Goal: Browse casually: Explore the website without a specific task or goal

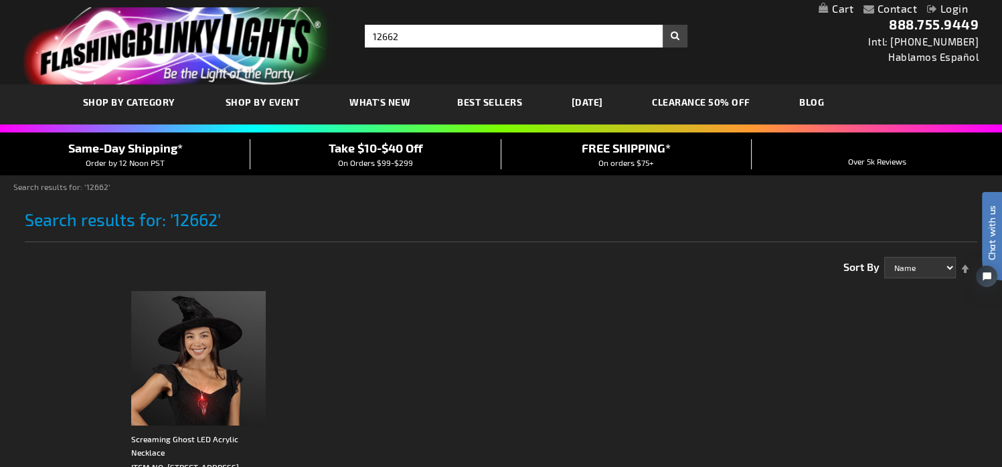
click at [608, 108] on link "[DATE]" at bounding box center [588, 102] width 52 height 45
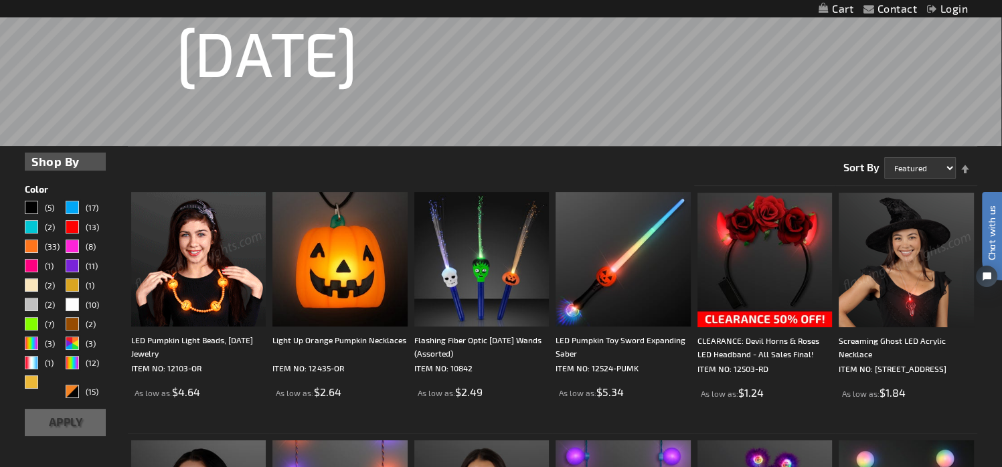
click at [294, 231] on img at bounding box center [339, 259] width 135 height 135
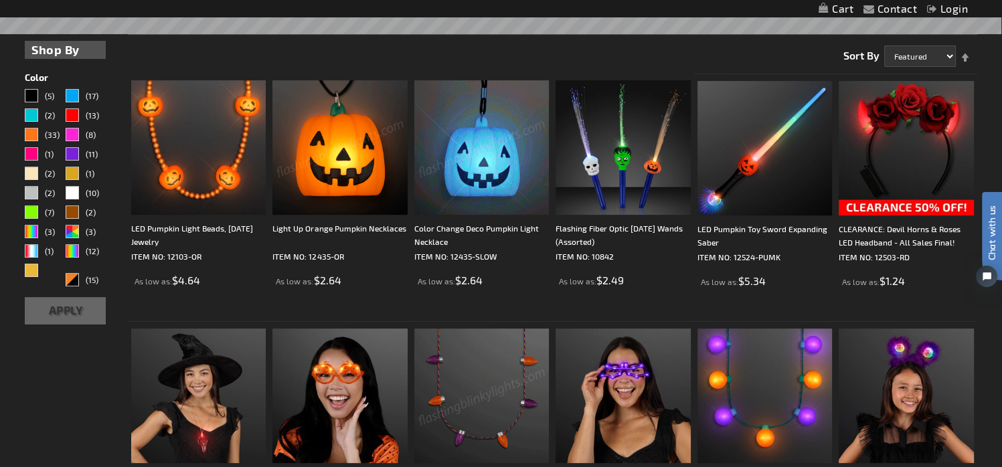
click at [475, 137] on img at bounding box center [481, 147] width 135 height 135
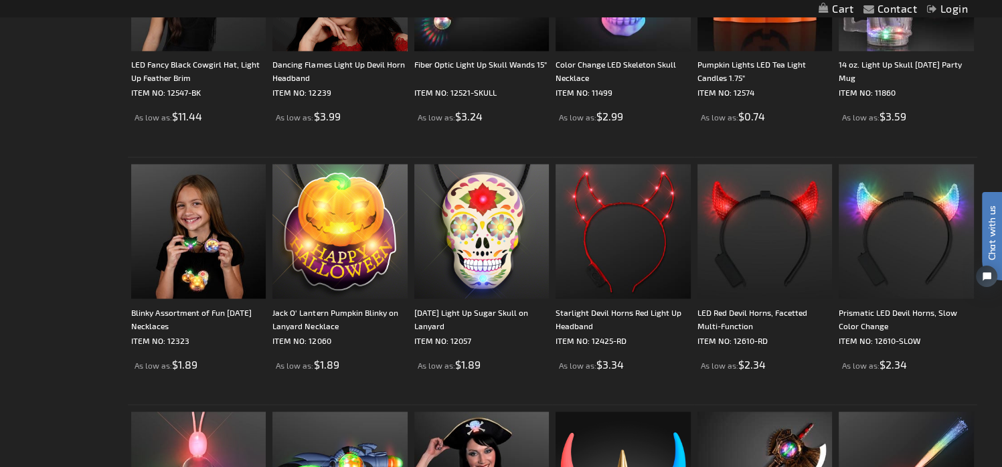
scroll to position [2568, 0]
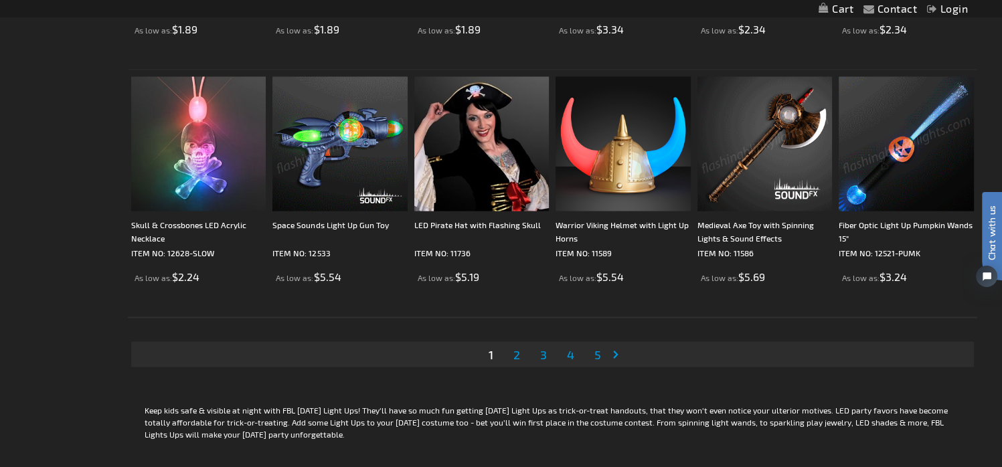
click at [904, 140] on img at bounding box center [906, 144] width 135 height 135
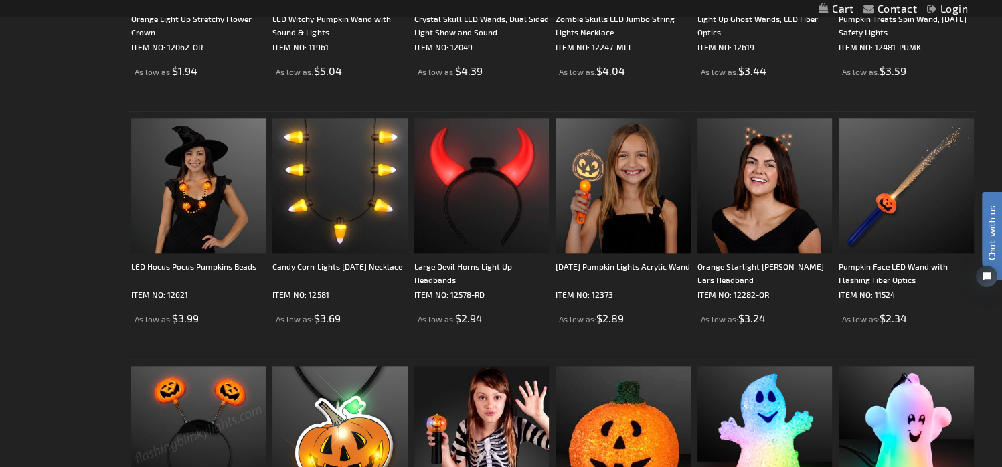
scroll to position [1177, 0]
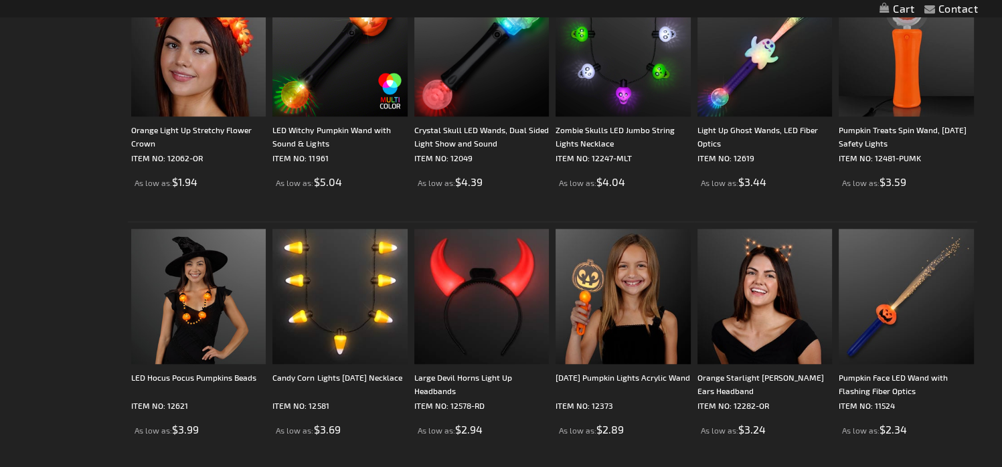
scroll to position [1177, 0]
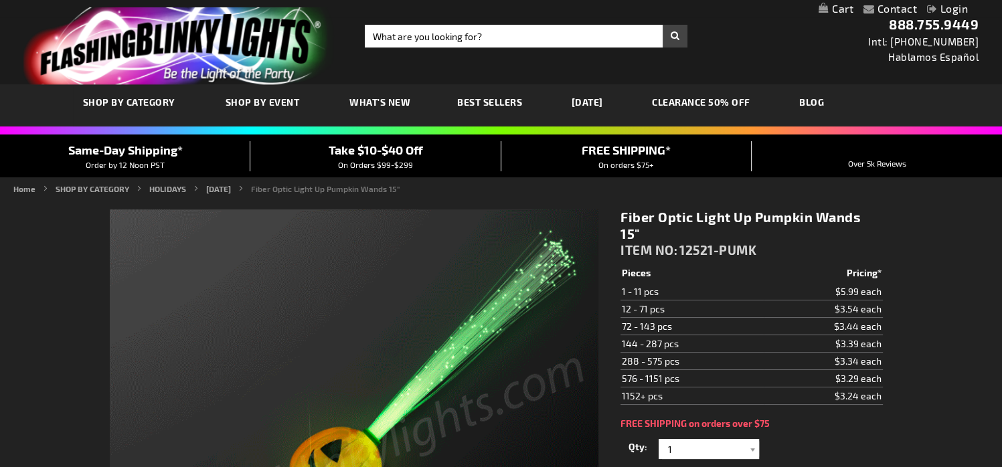
scroll to position [223, 0]
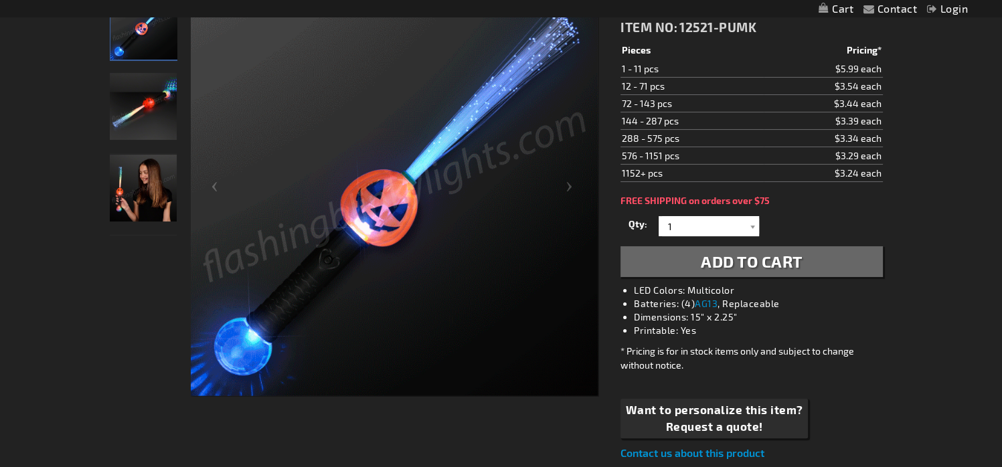
click at [160, 193] on img "Girl displaying Fiber Optic Light Up Pumpkin Wand" at bounding box center [143, 188] width 67 height 67
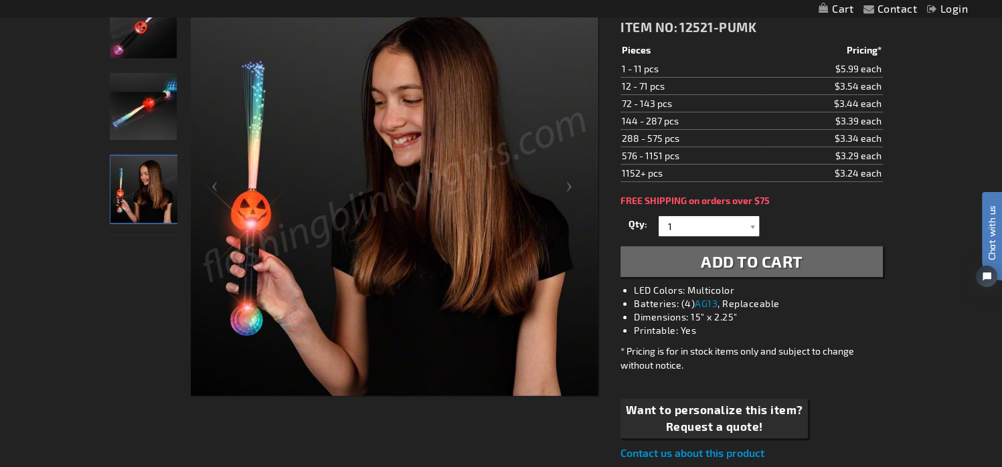
scroll to position [0, 0]
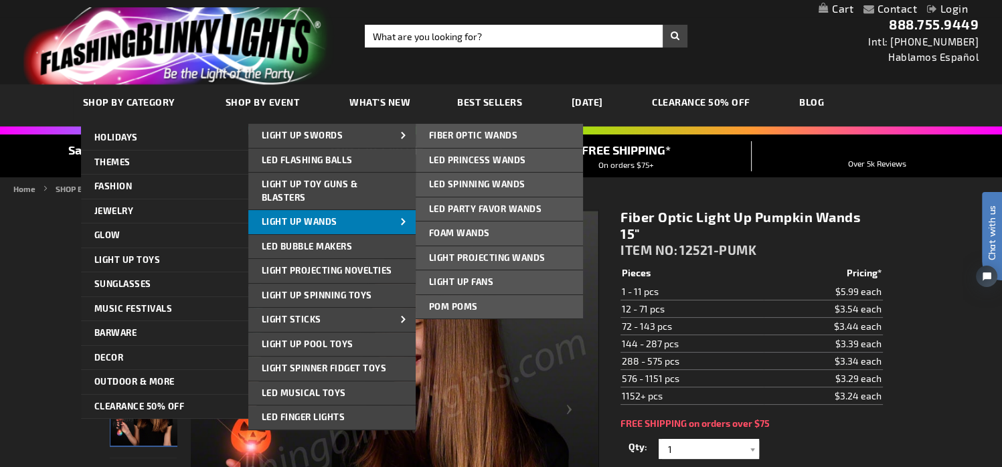
click at [335, 216] on span "Light Up Wands" at bounding box center [300, 221] width 76 height 11
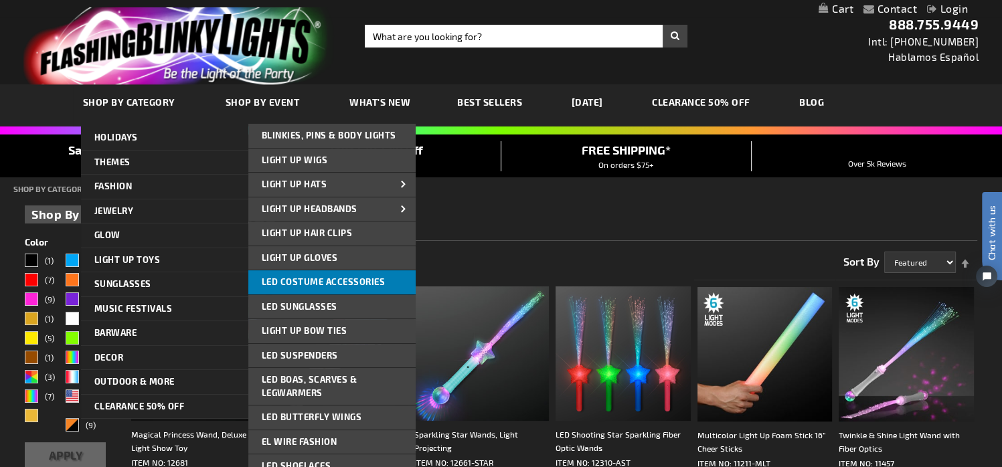
click at [321, 281] on span "LED Costume Accessories" at bounding box center [324, 282] width 124 height 11
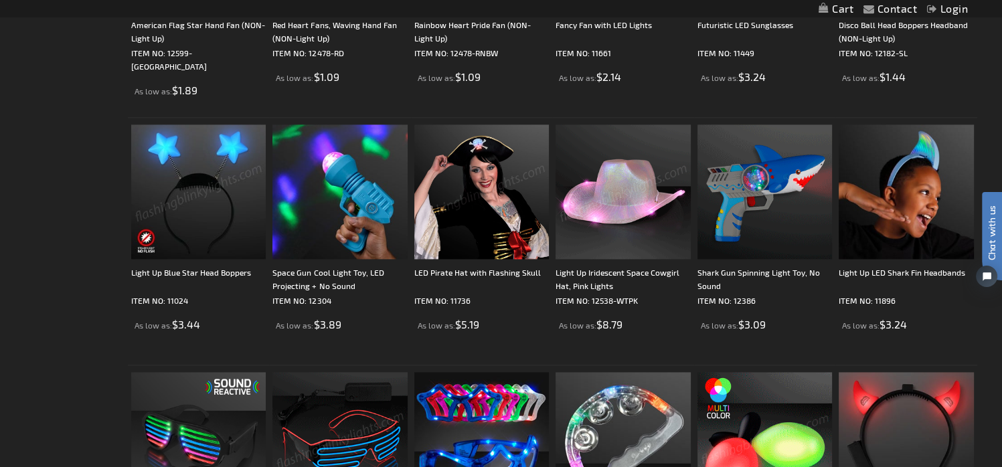
scroll to position [2454, 0]
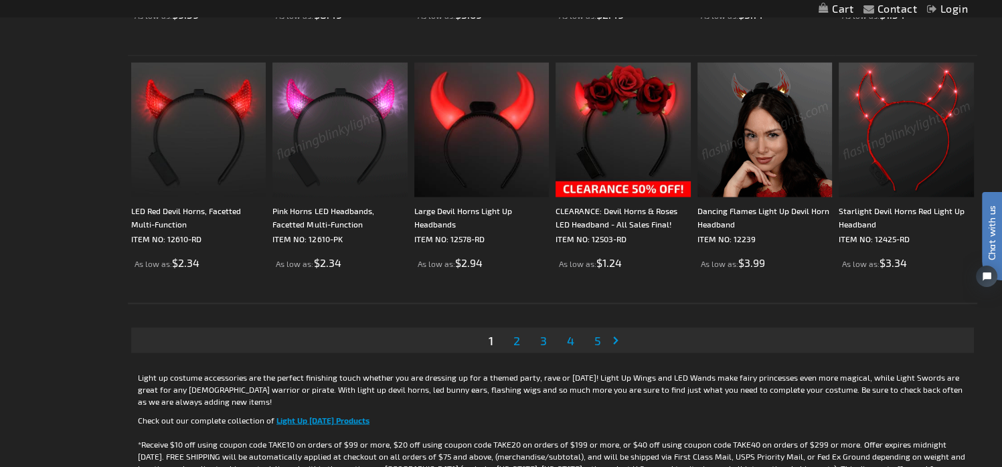
click at [517, 344] on span "2" at bounding box center [517, 340] width 7 height 15
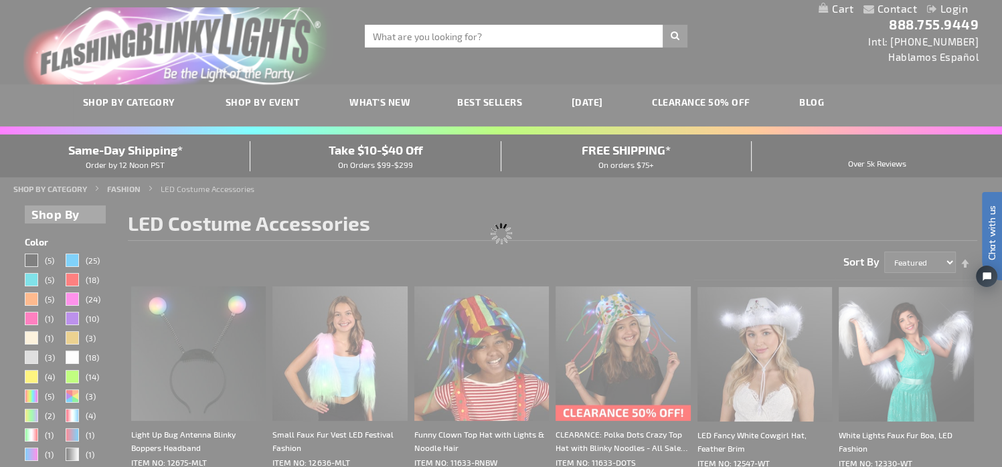
scroll to position [223, 0]
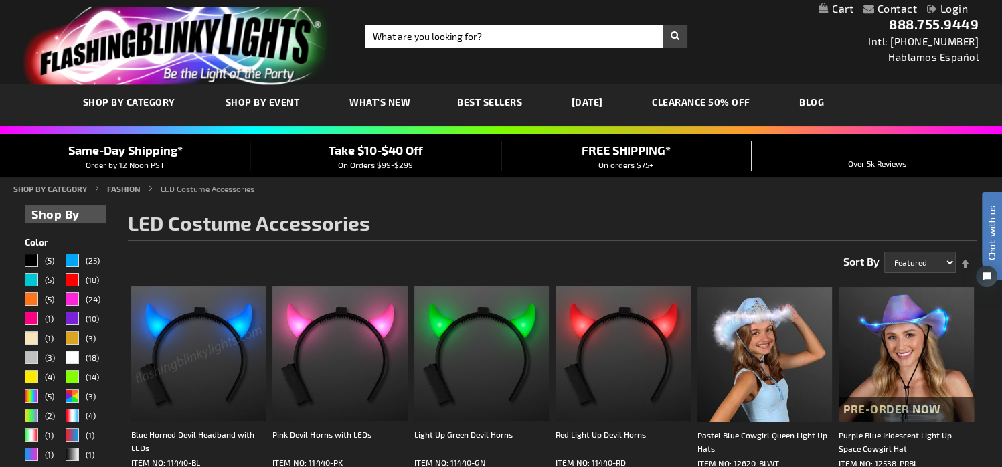
click at [595, 102] on link "[DATE]" at bounding box center [588, 102] width 52 height 45
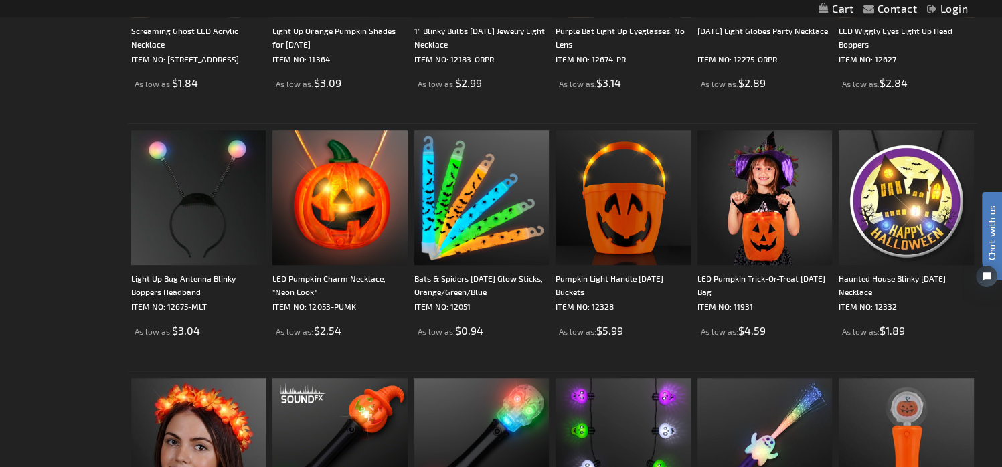
scroll to position [892, 0]
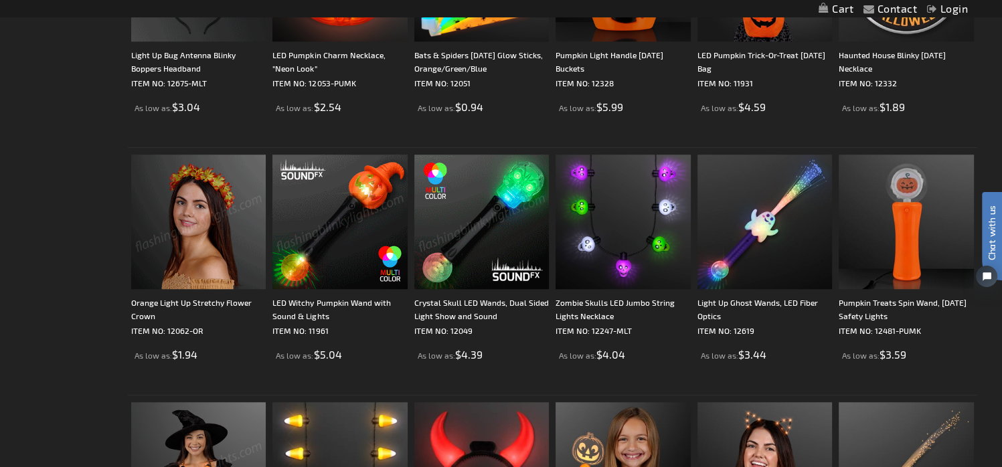
scroll to position [1115, 0]
